Goal: Complete application form: Complete application form

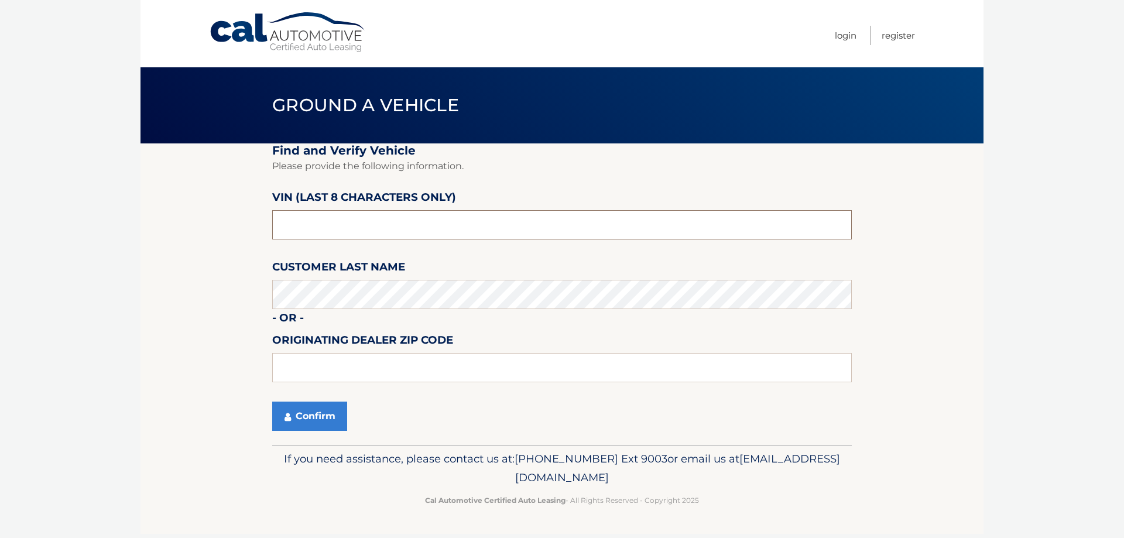
click at [341, 233] on input "text" at bounding box center [561, 224] width 579 height 29
drag, startPoint x: 362, startPoint y: 224, endPoint x: 110, endPoint y: 225, distance: 251.7
click at [110, 225] on body "Cal Automotive Menu Login Register Ground a Vehicle" at bounding box center [562, 269] width 1124 height 538
type input "nt203483"
click at [304, 426] on button "Confirm" at bounding box center [309, 416] width 75 height 29
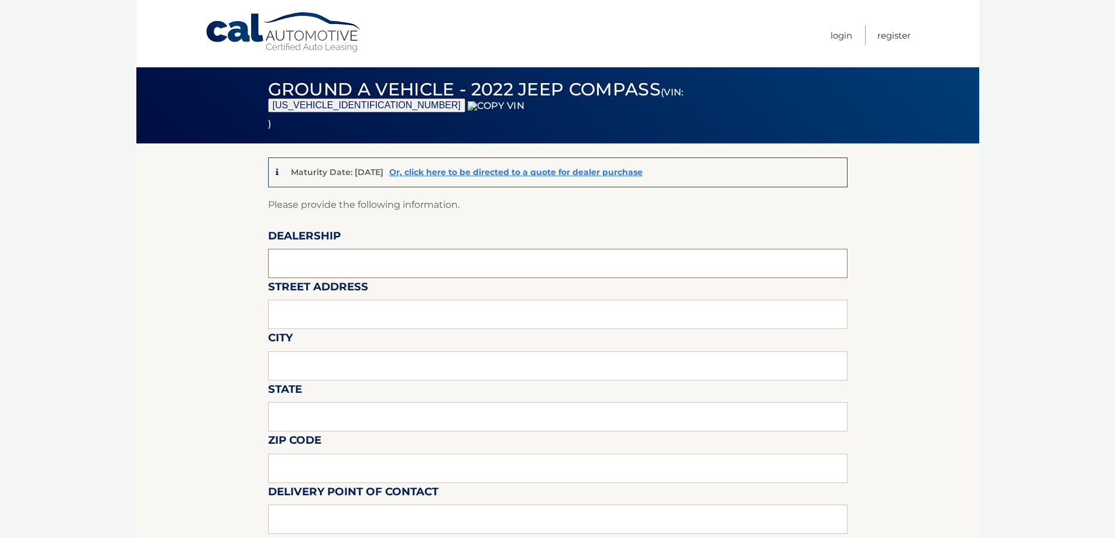
click at [324, 265] on input "text" at bounding box center [557, 263] width 579 height 29
type input "WESTBURY JEEP"
drag, startPoint x: 330, startPoint y: 275, endPoint x: 337, endPoint y: 315, distance: 41.7
click at [335, 310] on input "text" at bounding box center [557, 314] width 579 height 29
type input "[STREET_ADDRESS][PERSON_NAME]"
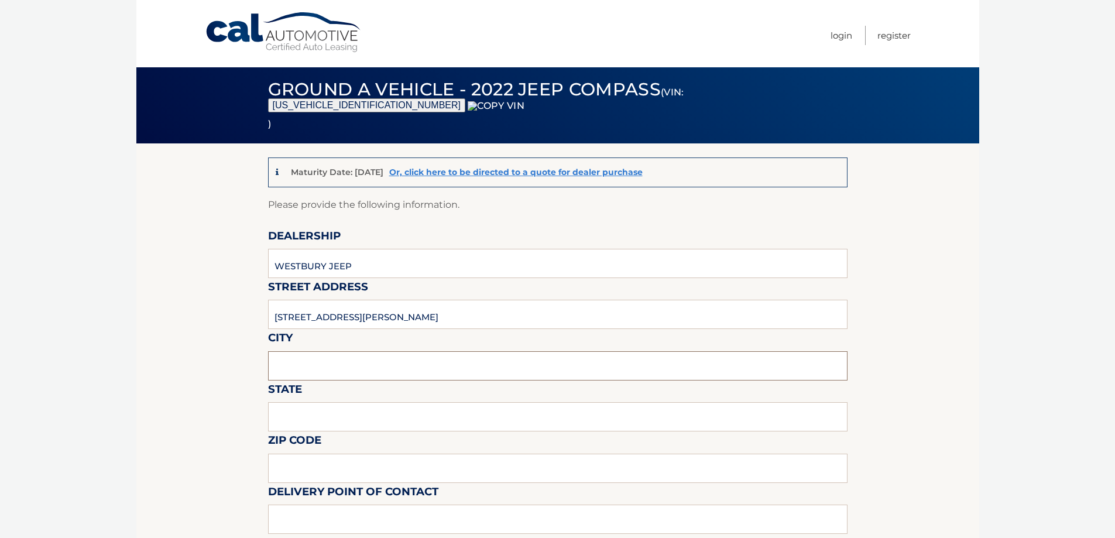
click at [337, 358] on input "text" at bounding box center [557, 365] width 579 height 29
type input "SYOSSET"
click at [302, 414] on input "text" at bounding box center [557, 416] width 579 height 29
type input "ny"
click at [310, 462] on input "text" at bounding box center [557, 468] width 579 height 29
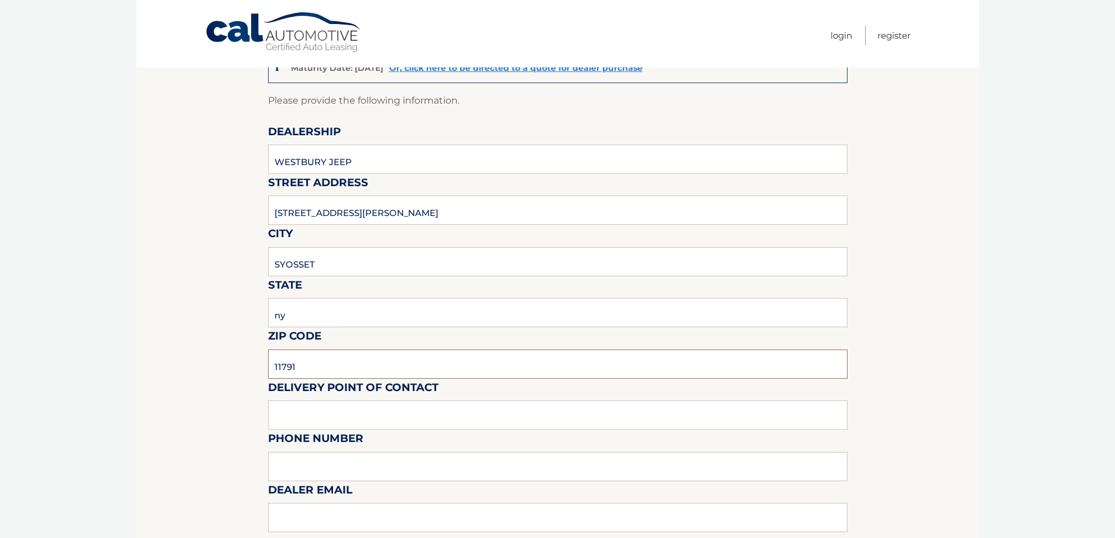
scroll to position [293, 0]
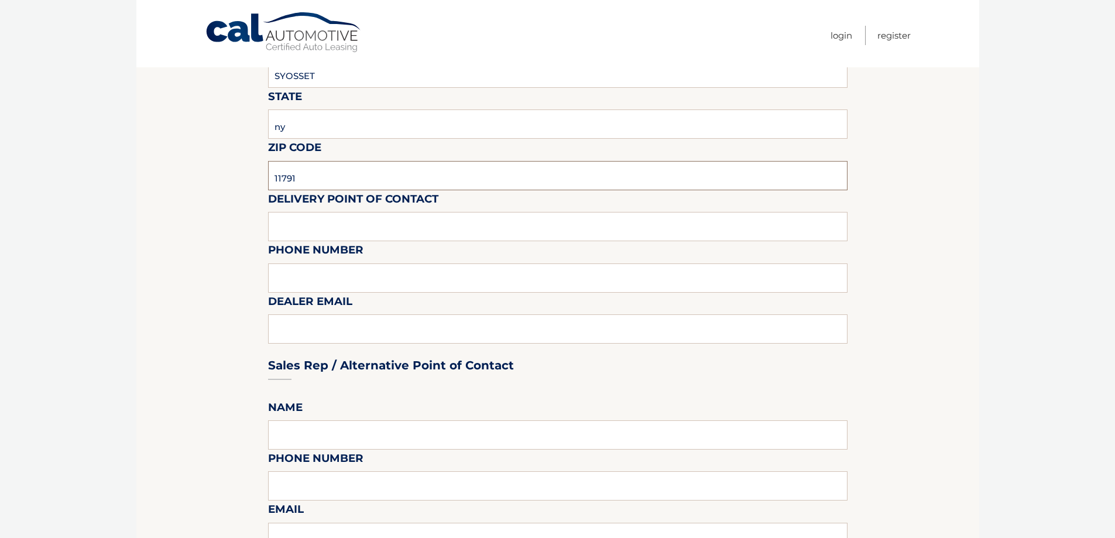
type input "11791"
click at [355, 221] on input "text" at bounding box center [557, 226] width 579 height 29
type input "shawn"
type input "6313123854"
type input "SREISCHMANN@WESTBURYJEEP.COM"
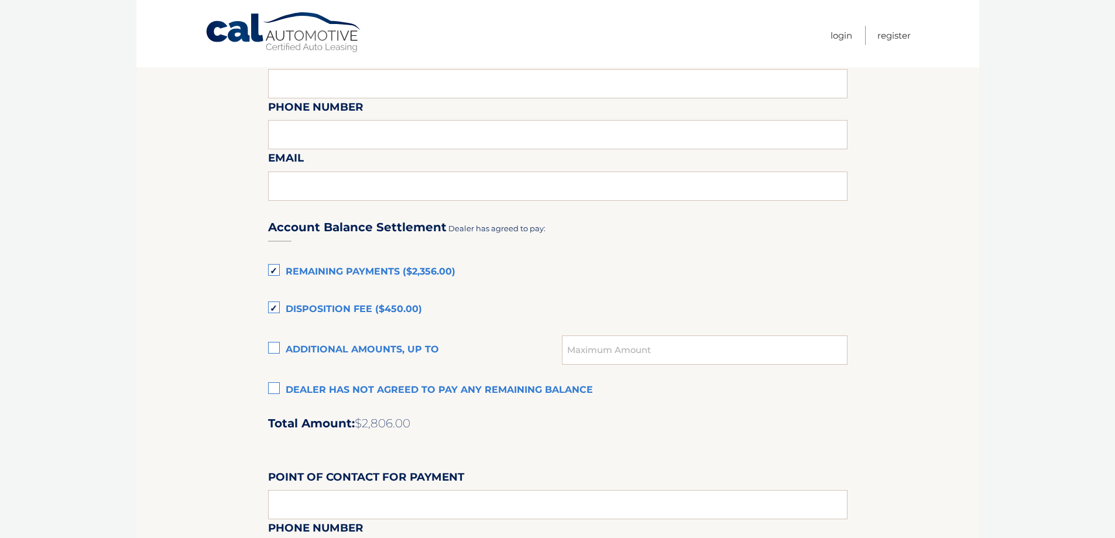
click at [338, 393] on label "Dealer has not agreed to pay any remaining balance" at bounding box center [557, 390] width 579 height 23
click at [0, 0] on input "Dealer has not agreed to pay any remaining balance" at bounding box center [0, 0] width 0 height 0
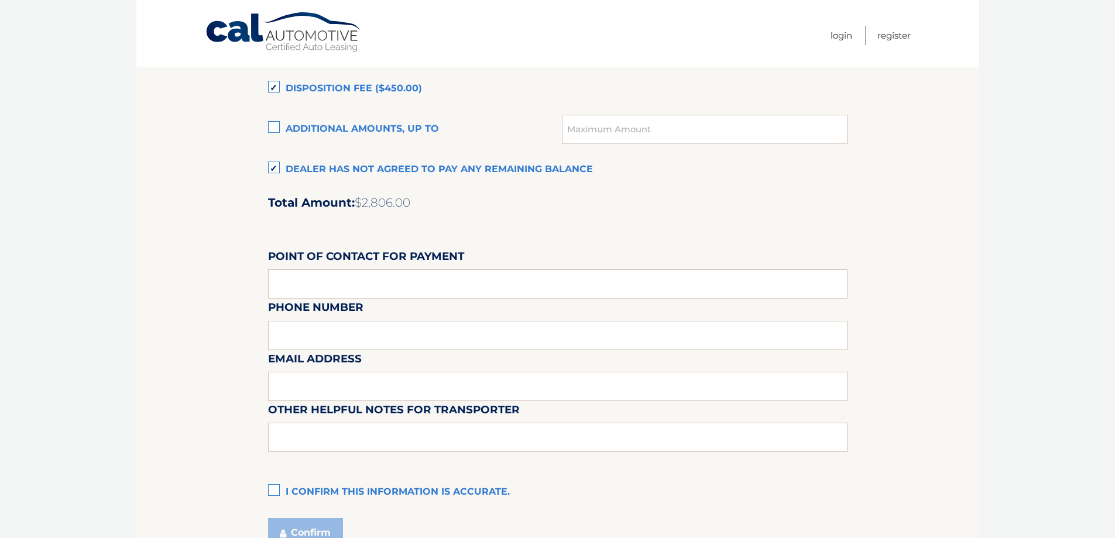
scroll to position [878, 0]
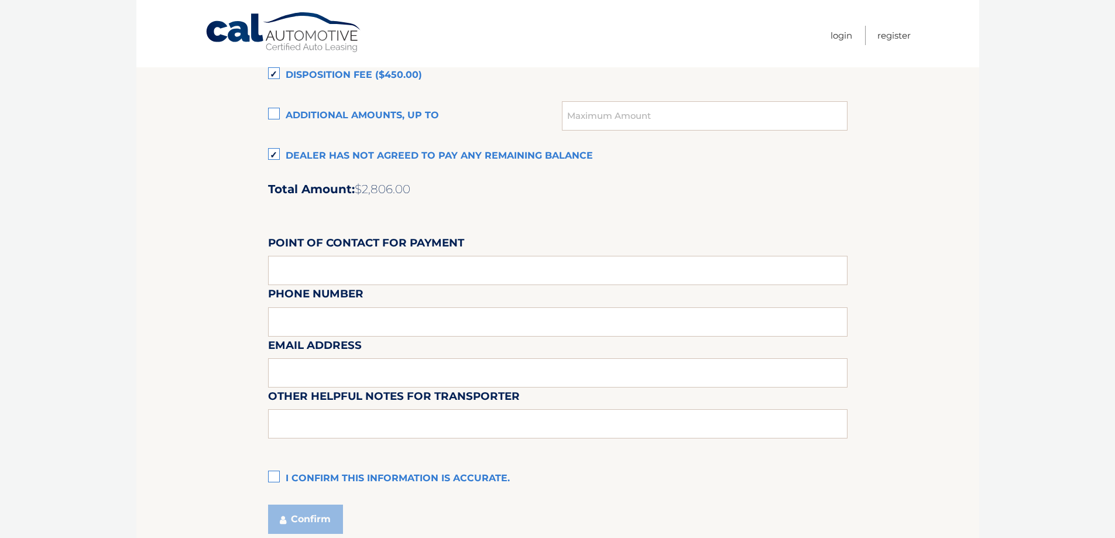
click at [310, 477] on label "I confirm this information is accurate." at bounding box center [557, 478] width 579 height 23
click at [0, 0] on input "I confirm this information is accurate." at bounding box center [0, 0] width 0 height 0
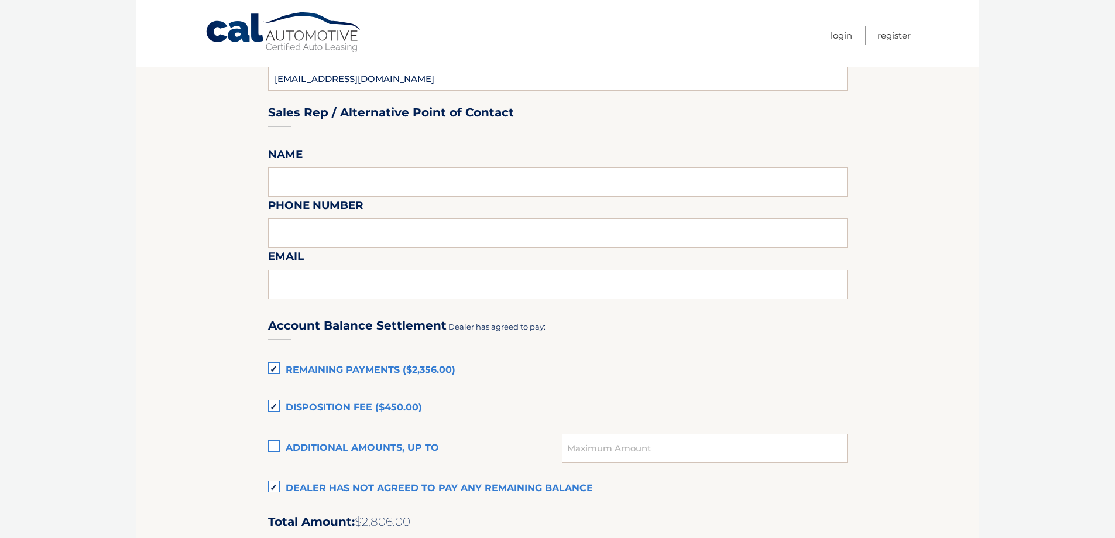
scroll to position [761, 0]
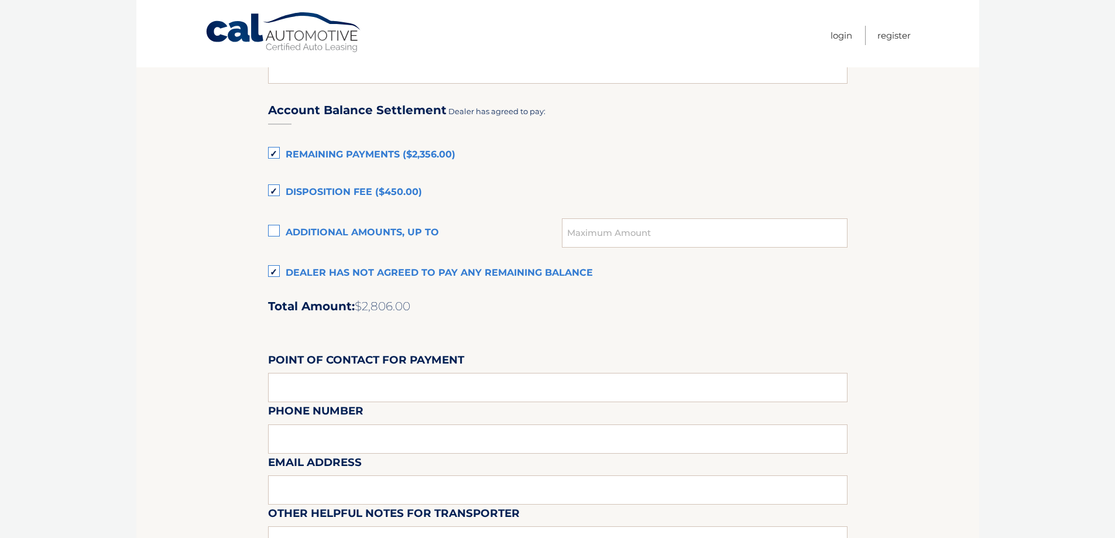
click at [348, 191] on label "Disposition Fee ($450.00)" at bounding box center [557, 192] width 579 height 23
click at [0, 0] on input "Disposition Fee ($450.00)" at bounding box center [0, 0] width 0 height 0
click at [358, 153] on label "Remaining Payments ($2,356.00)" at bounding box center [557, 154] width 579 height 23
click at [0, 0] on input "Remaining Payments ($2,356.00)" at bounding box center [0, 0] width 0 height 0
click at [362, 267] on label "Dealer has not agreed to pay any remaining balance" at bounding box center [557, 273] width 579 height 23
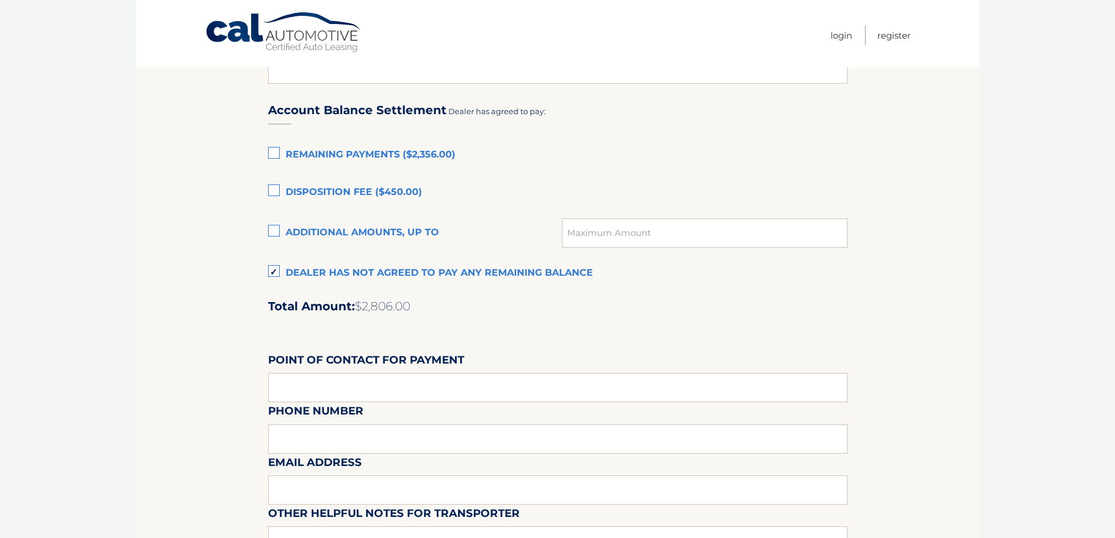
click at [0, 0] on input "Dealer has not agreed to pay any remaining balance" at bounding box center [0, 0] width 0 height 0
click at [362, 267] on label "Dealer has not agreed to pay any remaining balance" at bounding box center [557, 273] width 579 height 23
click at [0, 0] on input "Dealer has not agreed to pay any remaining balance" at bounding box center [0, 0] width 0 height 0
click at [551, 167] on div "Account Balance Settlement Dealer has agreed to pay: Remaining Payments ($2,356…" at bounding box center [557, 347] width 579 height 519
click at [432, 269] on label "Dealer has not agreed to pay any remaining balance" at bounding box center [557, 273] width 579 height 23
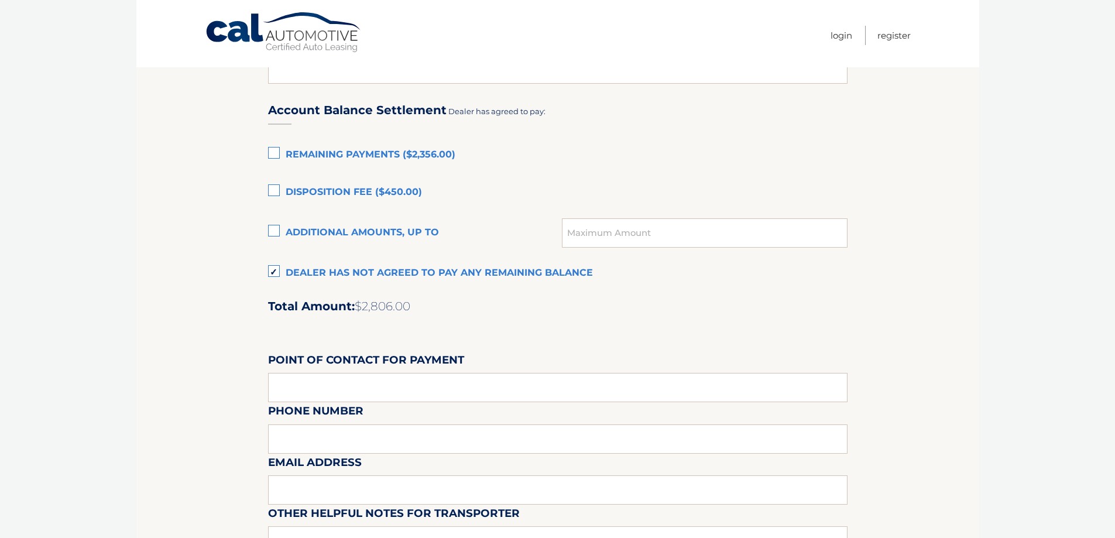
click at [0, 0] on input "Dealer has not agreed to pay any remaining balance" at bounding box center [0, 0] width 0 height 0
click at [432, 270] on label "Dealer has not agreed to pay any remaining balance" at bounding box center [557, 273] width 579 height 23
click at [0, 0] on input "Dealer has not agreed to pay any remaining balance" at bounding box center [0, 0] width 0 height 0
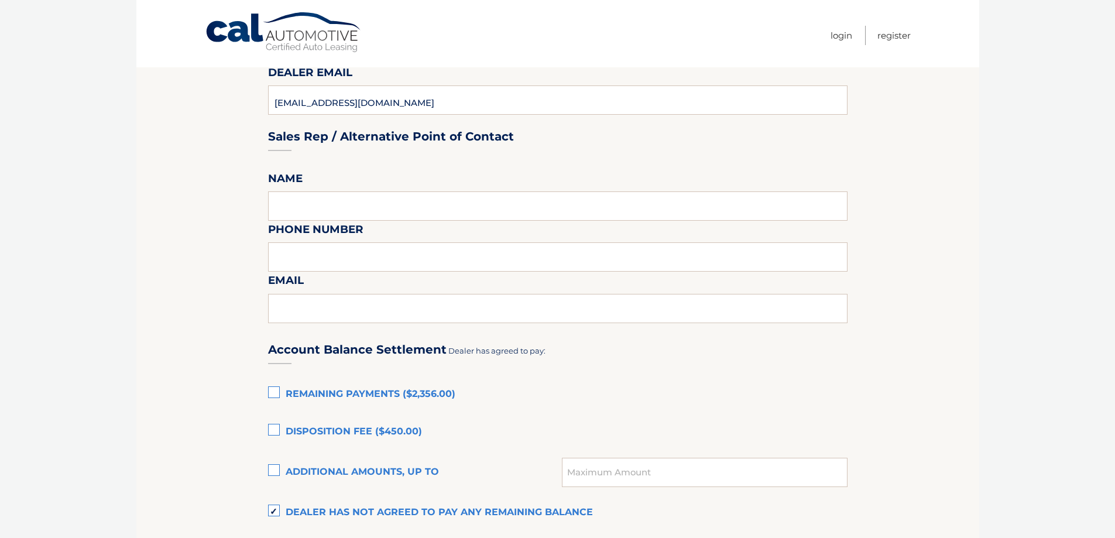
scroll to position [527, 0]
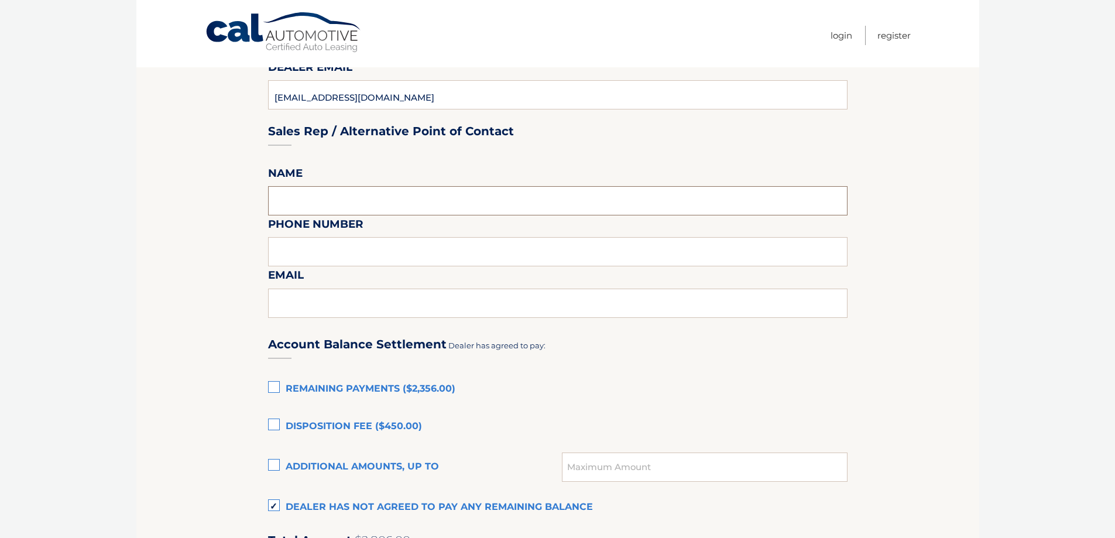
click at [363, 214] on input "text" at bounding box center [557, 200] width 579 height 29
type input "shawn"
type input "6313123854"
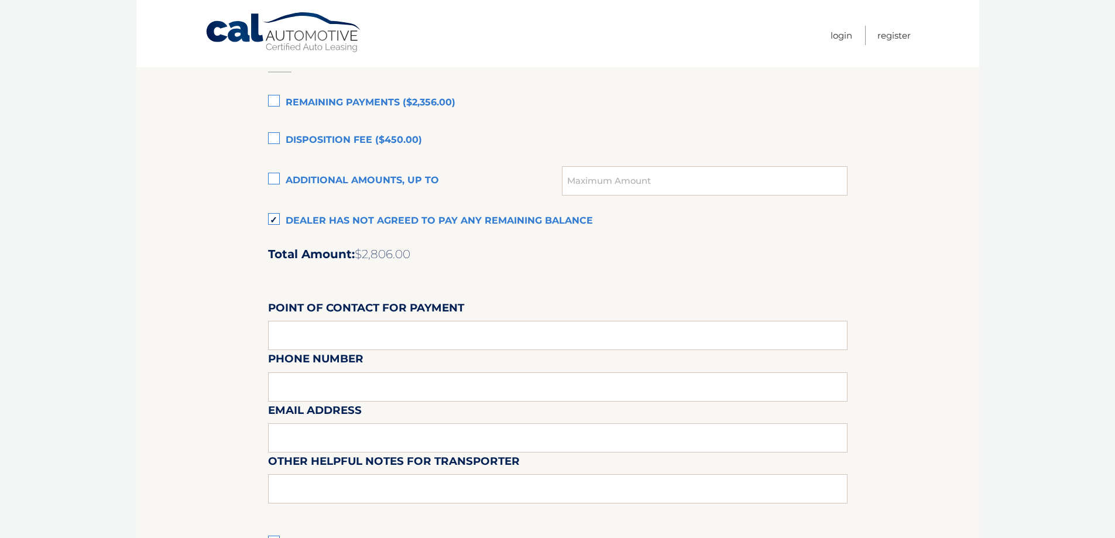
scroll to position [819, 0]
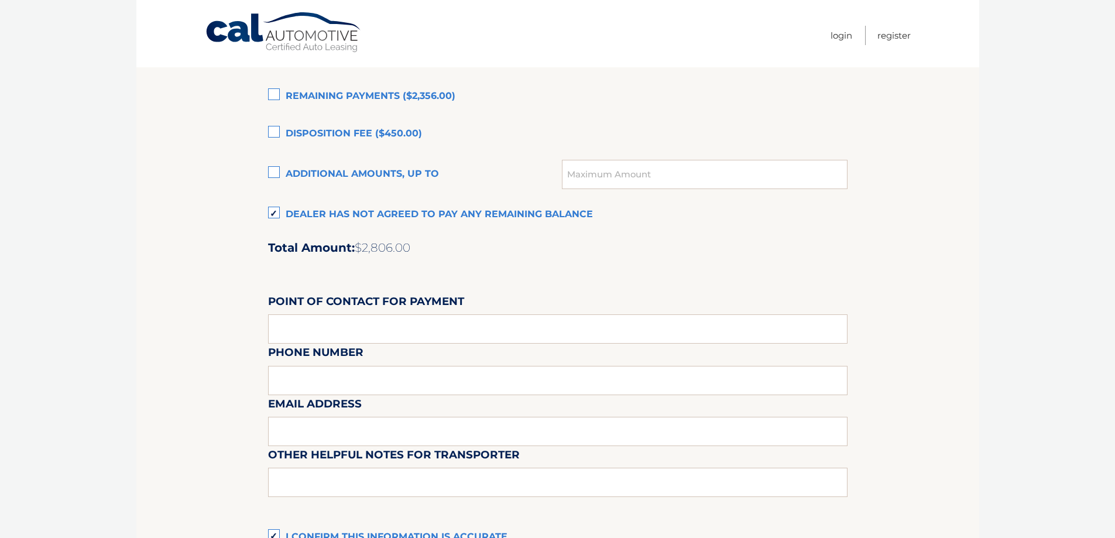
type input "sreischmann@westburyjeep.com"
click at [351, 212] on label "Dealer has not agreed to pay any remaining balance" at bounding box center [557, 214] width 579 height 23
click at [0, 0] on input "Dealer has not agreed to pay any remaining balance" at bounding box center [0, 0] width 0 height 0
click at [362, 211] on label "Dealer has not agreed to pay any remaining balance" at bounding box center [557, 214] width 579 height 23
click at [0, 0] on input "Dealer has not agreed to pay any remaining balance" at bounding box center [0, 0] width 0 height 0
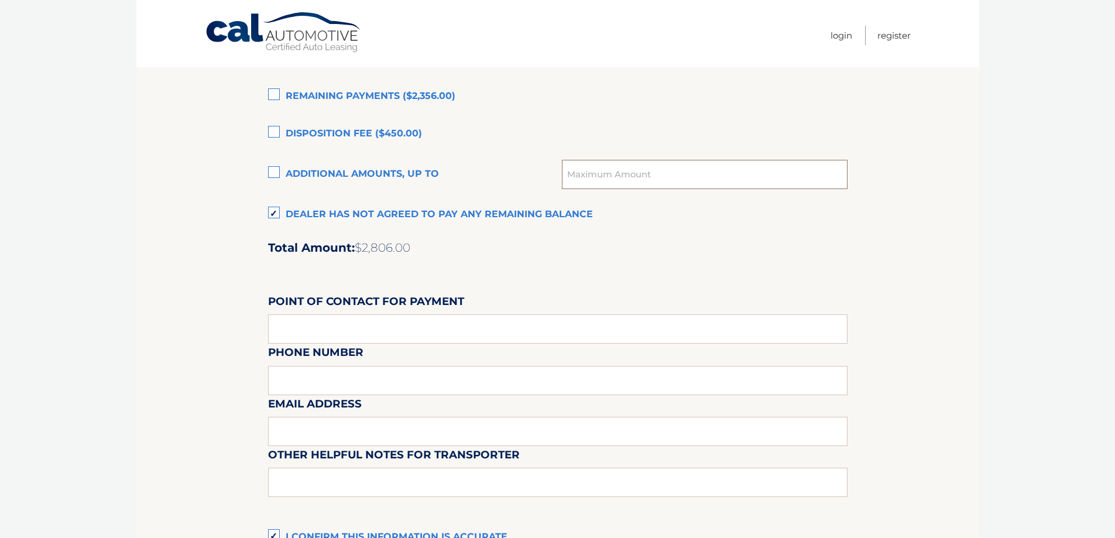
click at [652, 175] on input "text" at bounding box center [704, 174] width 285 height 29
type input "0"
click at [362, 161] on div "Additional amounts, up to 0" at bounding box center [557, 174] width 579 height 29
click at [362, 168] on label "Additional amounts, up to" at bounding box center [415, 174] width 294 height 23
click at [0, 0] on input "Additional amounts, up to" at bounding box center [0, 0] width 0 height 0
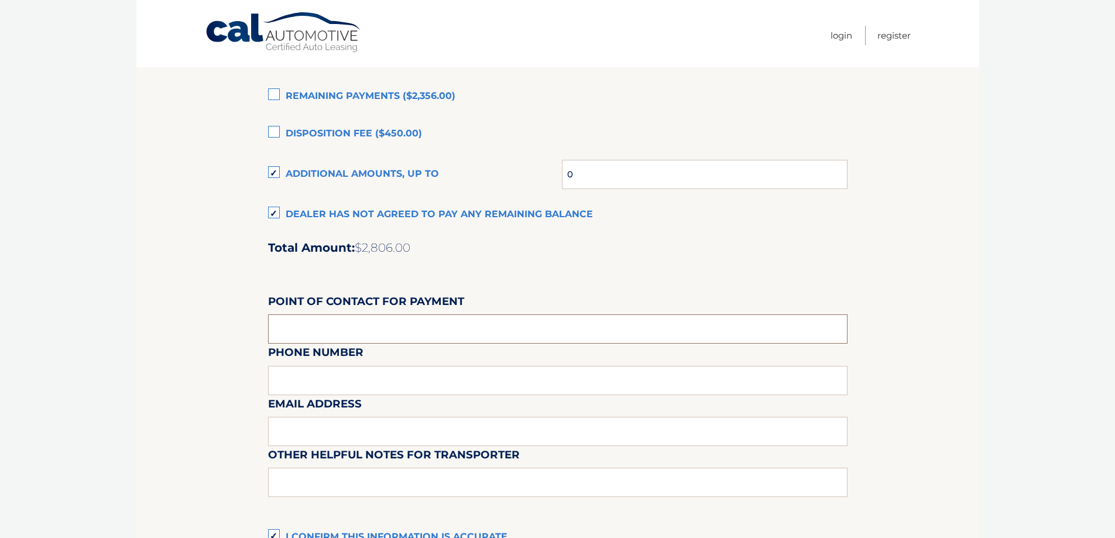
click at [352, 328] on input "text" at bounding box center [557, 328] width 579 height 29
type input "none"
type input "6313123854"
type input "non@none.com"
type input "n"
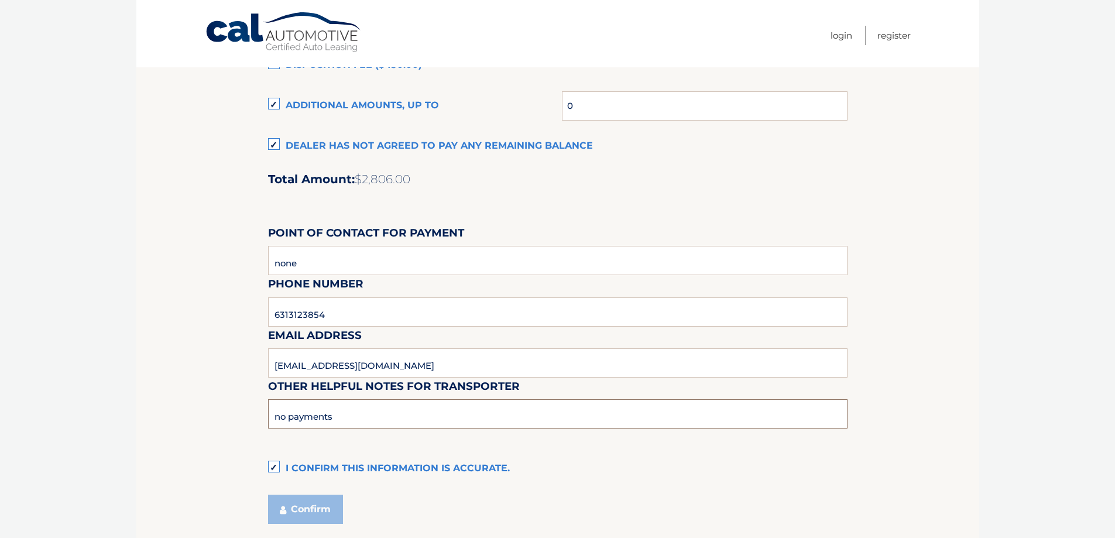
scroll to position [977, 0]
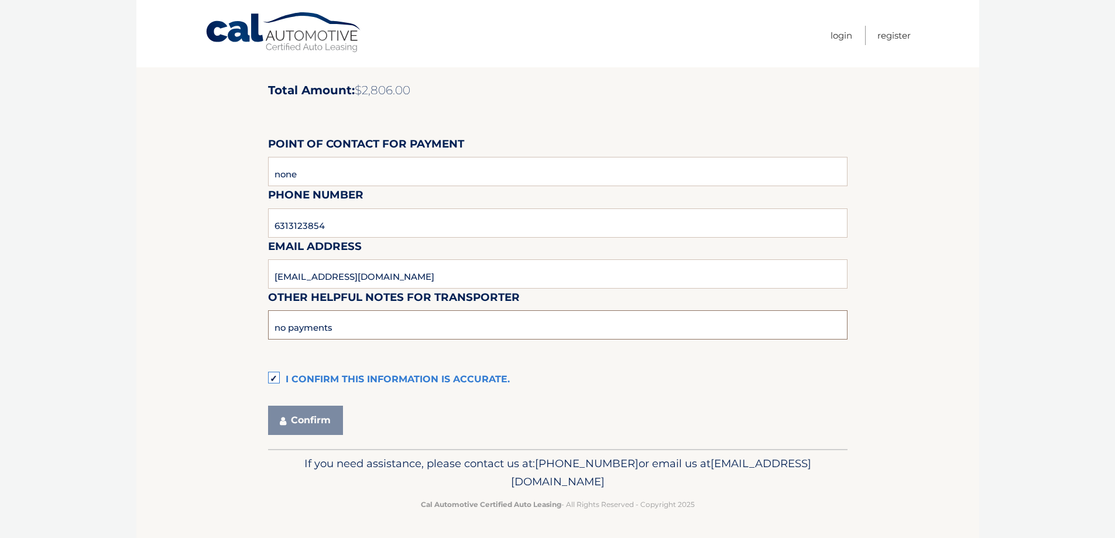
type input "no payments"
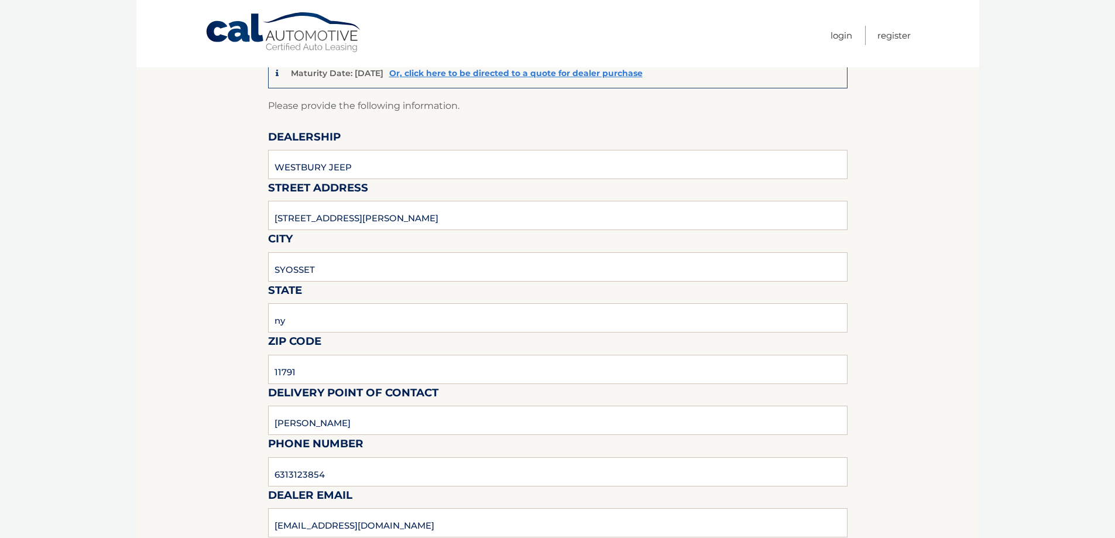
scroll to position [0, 0]
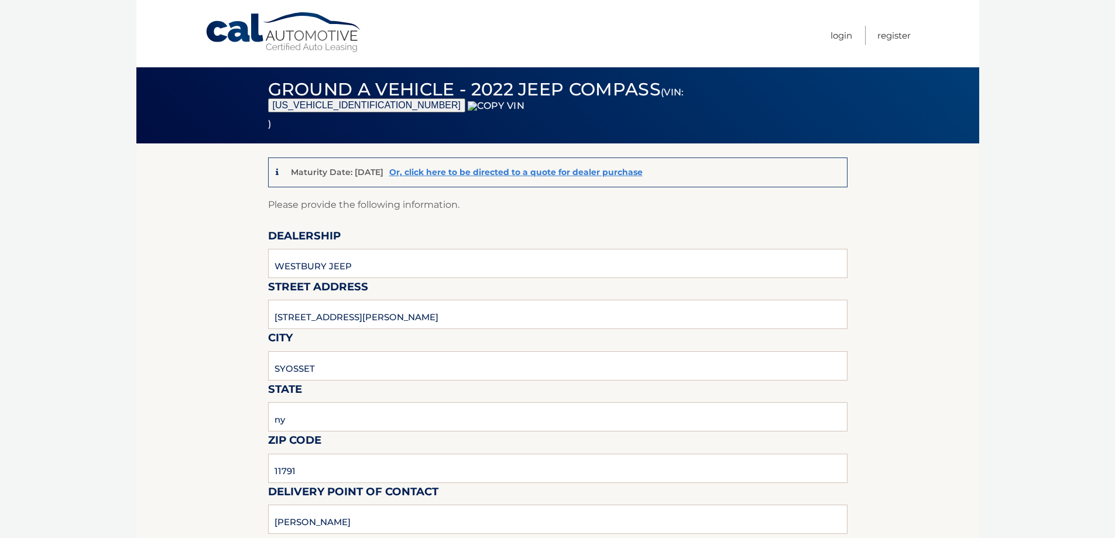
click at [524, 104] on img at bounding box center [496, 105] width 57 height 9
click at [225, 25] on link "Cal Automotive" at bounding box center [284, 33] width 158 height 42
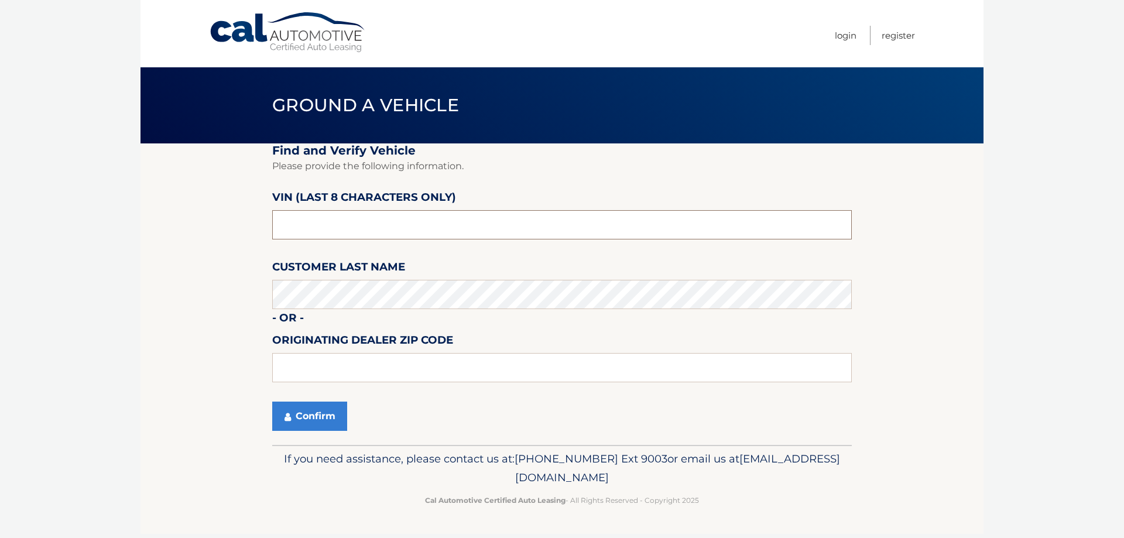
drag, startPoint x: 332, startPoint y: 231, endPoint x: 366, endPoint y: 221, distance: 35.0
click at [332, 231] on input "text" at bounding box center [561, 224] width 579 height 29
drag, startPoint x: 273, startPoint y: 225, endPoint x: 145, endPoint y: 227, distance: 127.6
click at [146, 227] on section "Find and Verify Vehicle Please provide the following information. VIN (last 8 c…" at bounding box center [561, 293] width 843 height 301
type input "nt203483"
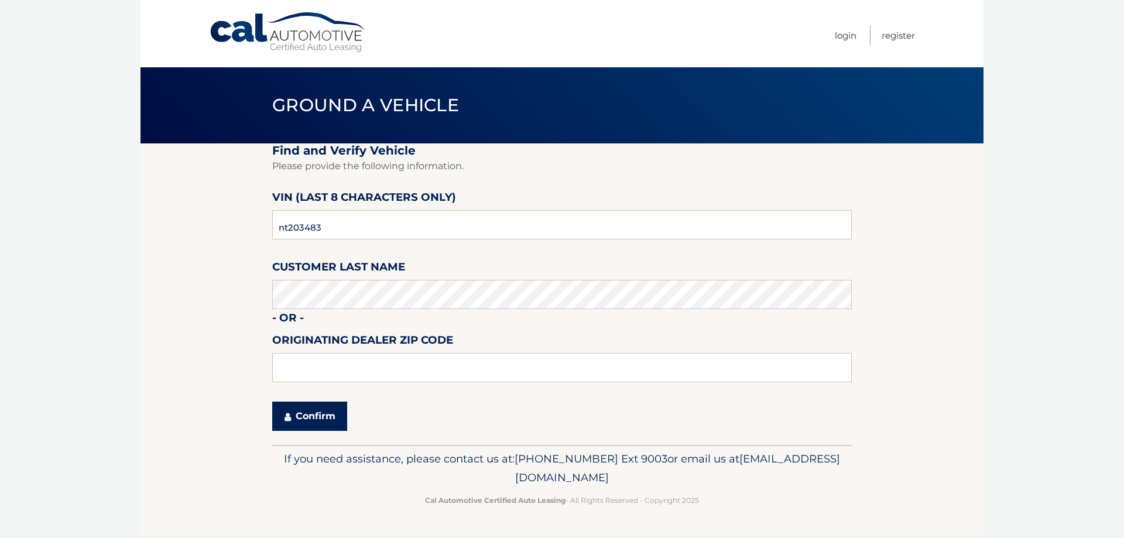
click at [306, 418] on button "Confirm" at bounding box center [309, 416] width 75 height 29
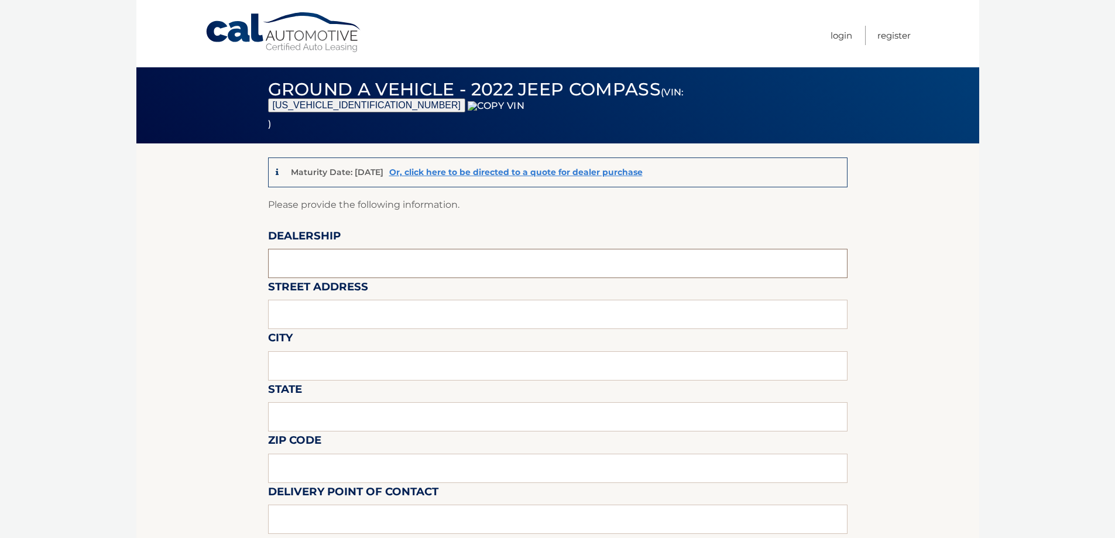
click at [326, 267] on input "text" at bounding box center [557, 263] width 579 height 29
type input "WESTBURY JEEP"
click at [346, 315] on input "text" at bounding box center [557, 314] width 579 height 29
type input "[STREET_ADDRESS][PERSON_NAME]"
click at [354, 354] on input "text" at bounding box center [557, 365] width 579 height 29
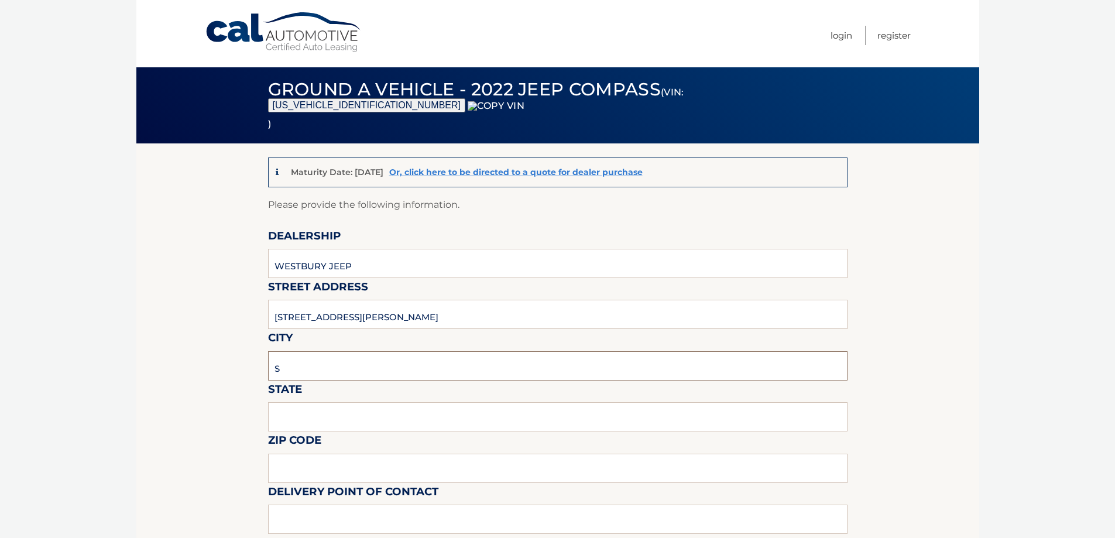
type input "SYOSSET"
drag, startPoint x: 355, startPoint y: 380, endPoint x: 341, endPoint y: 413, distance: 35.7
click at [341, 413] on input "text" at bounding box center [557, 416] width 579 height 29
type input "NY"
drag, startPoint x: 307, startPoint y: 458, endPoint x: 305, endPoint y: 464, distance: 6.3
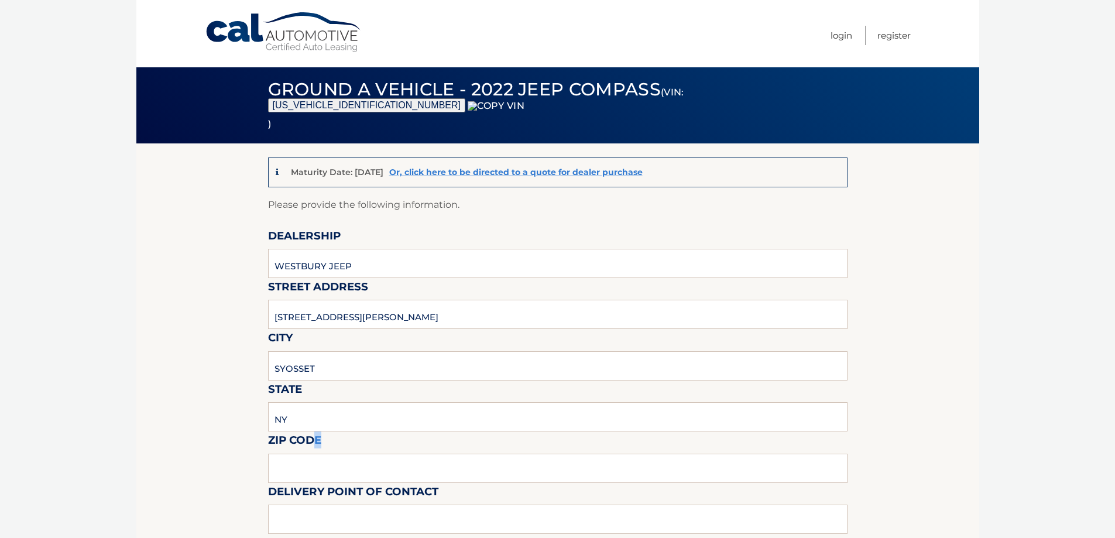
click at [306, 431] on div "Zip Code" at bounding box center [557, 431] width 579 height 0
click at [306, 466] on input "text" at bounding box center [557, 468] width 579 height 29
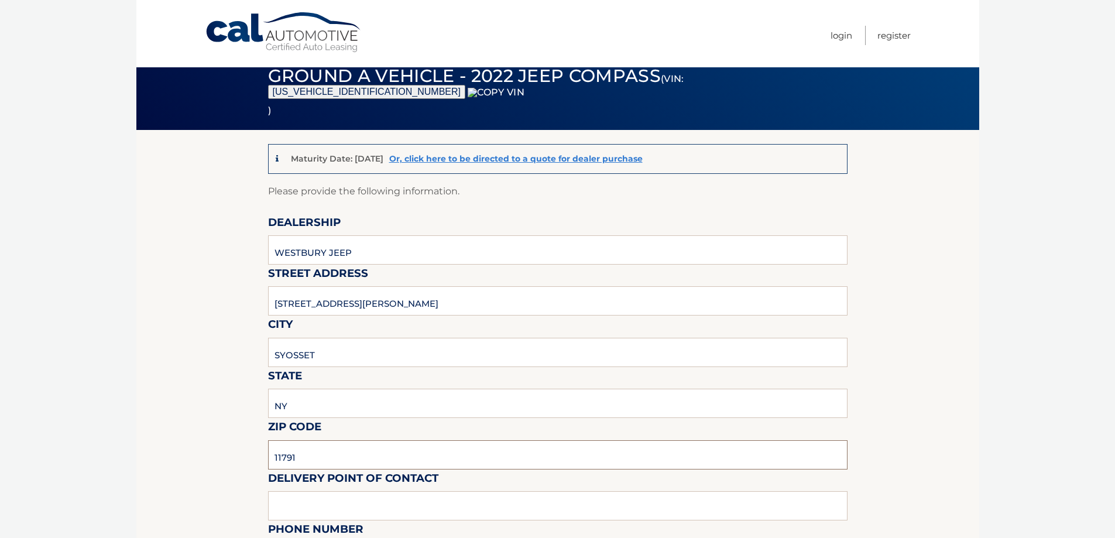
scroll to position [234, 0]
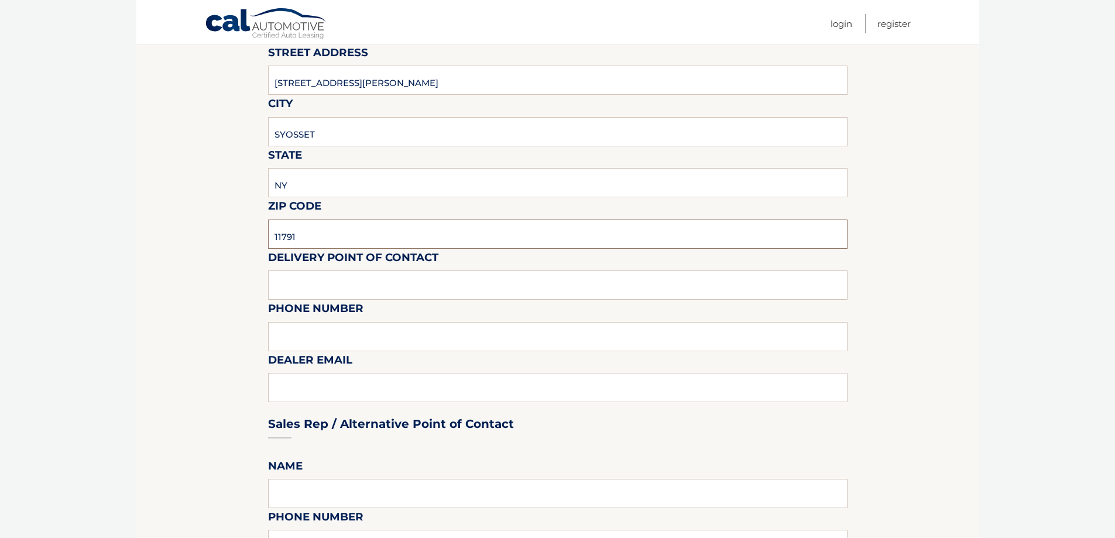
type input "11791"
click at [317, 271] on input "text" at bounding box center [557, 284] width 579 height 29
type input "SHAWN R"
type input "6313123854"
type input "SREISCHMANN@WESTBURYJEEP.COM"
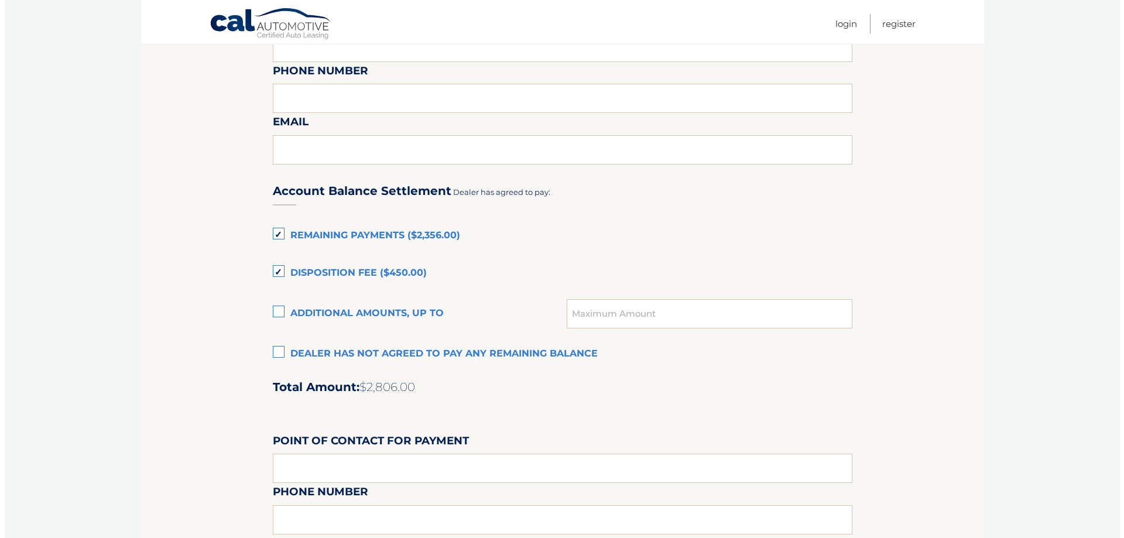
scroll to position [702, 0]
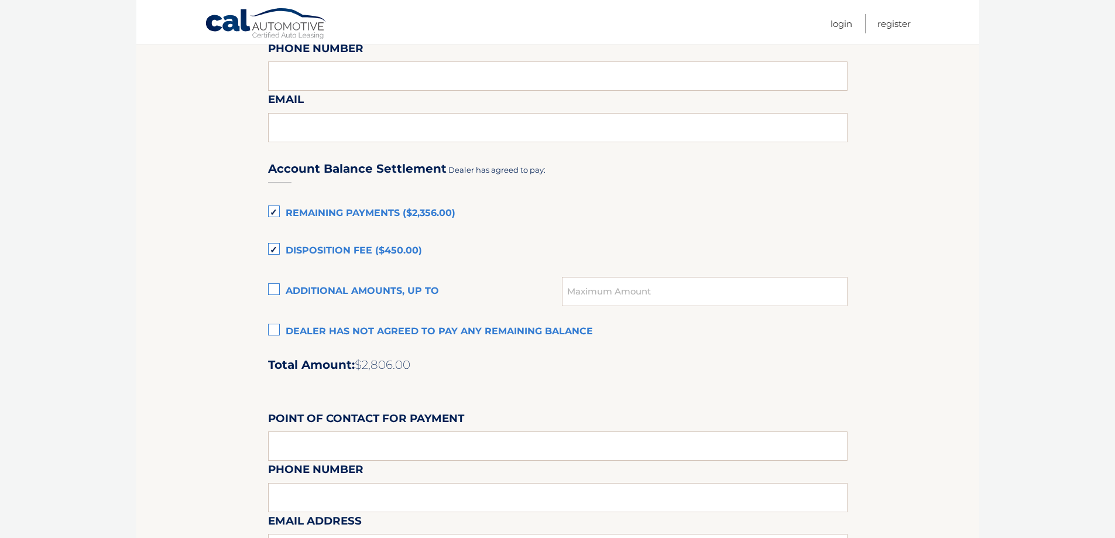
click at [322, 336] on label "Dealer has not agreed to pay any remaining balance" at bounding box center [557, 331] width 579 height 23
click at [0, 0] on input "Dealer has not agreed to pay any remaining balance" at bounding box center [0, 0] width 0 height 0
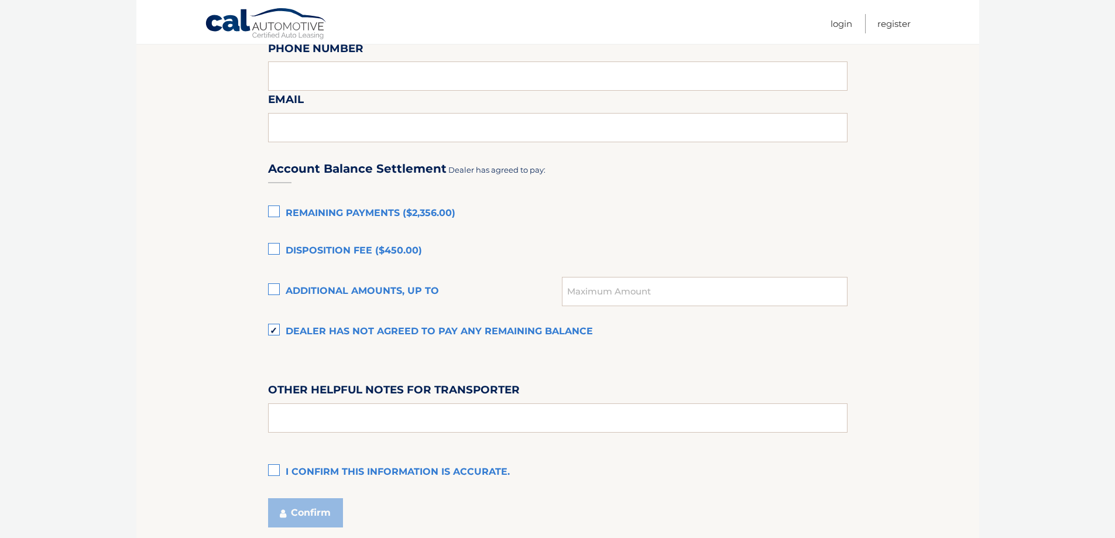
click at [299, 474] on label "I confirm this information is accurate." at bounding box center [557, 472] width 579 height 23
click at [0, 0] on input "I confirm this information is accurate." at bounding box center [0, 0] width 0 height 0
click at [299, 505] on button "Confirm" at bounding box center [305, 512] width 75 height 29
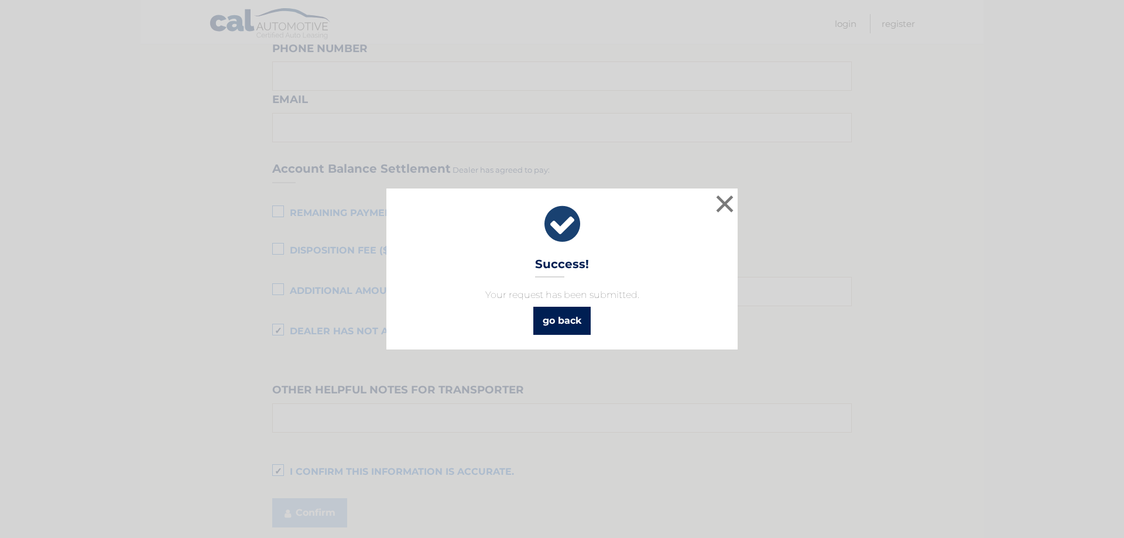
click at [557, 323] on link "go back" at bounding box center [561, 321] width 57 height 28
